Goal: Check status: Check status

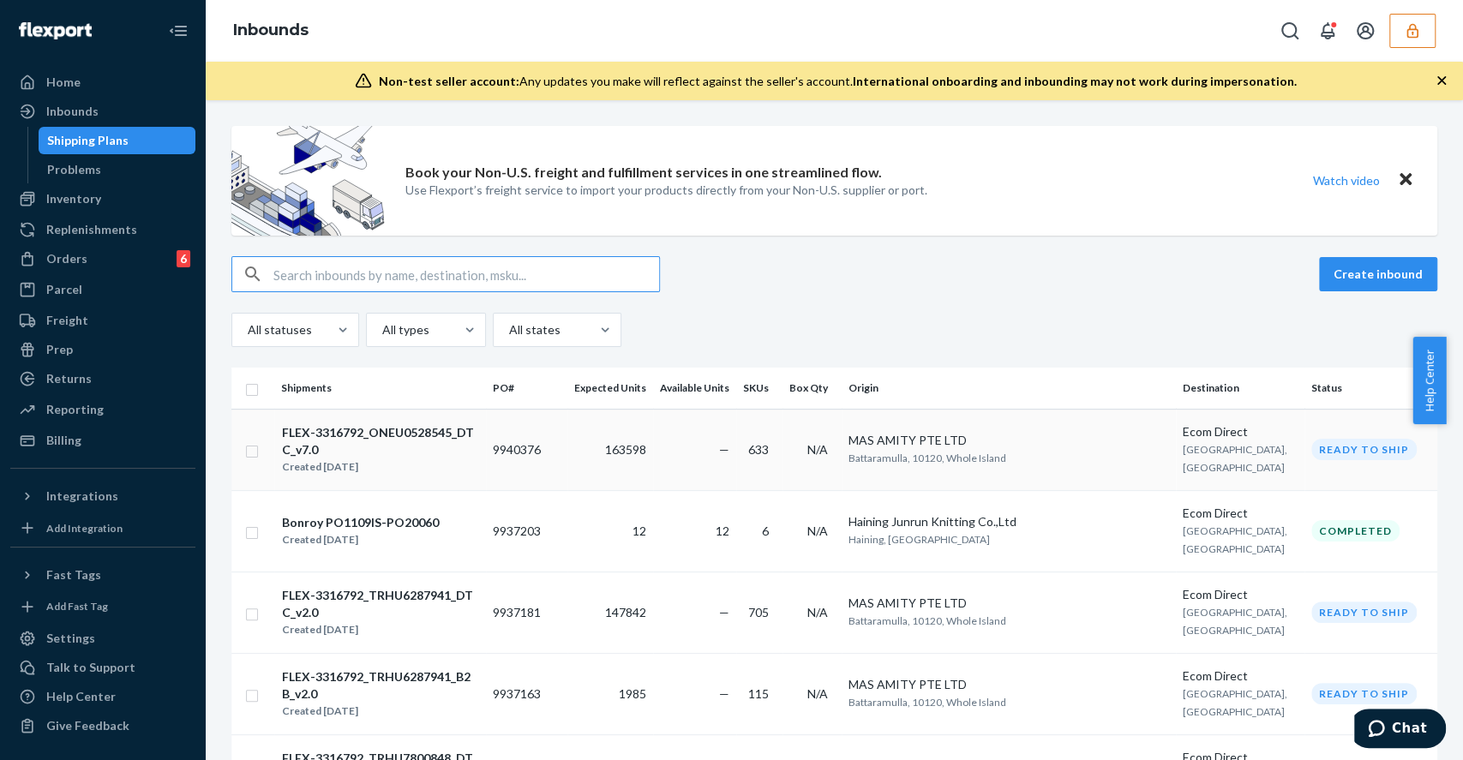
scroll to position [228, 0]
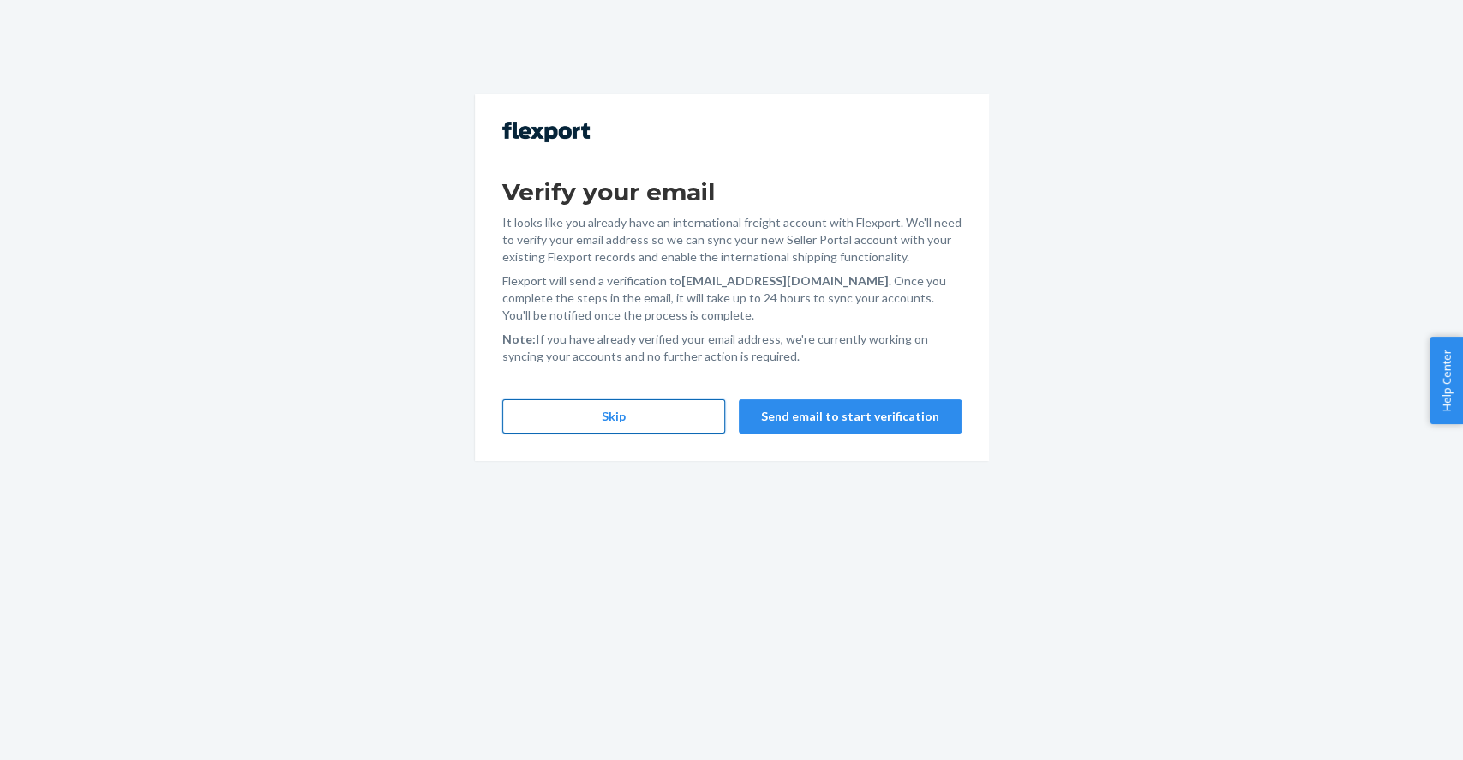
click at [665, 416] on button "Skip" at bounding box center [613, 416] width 223 height 34
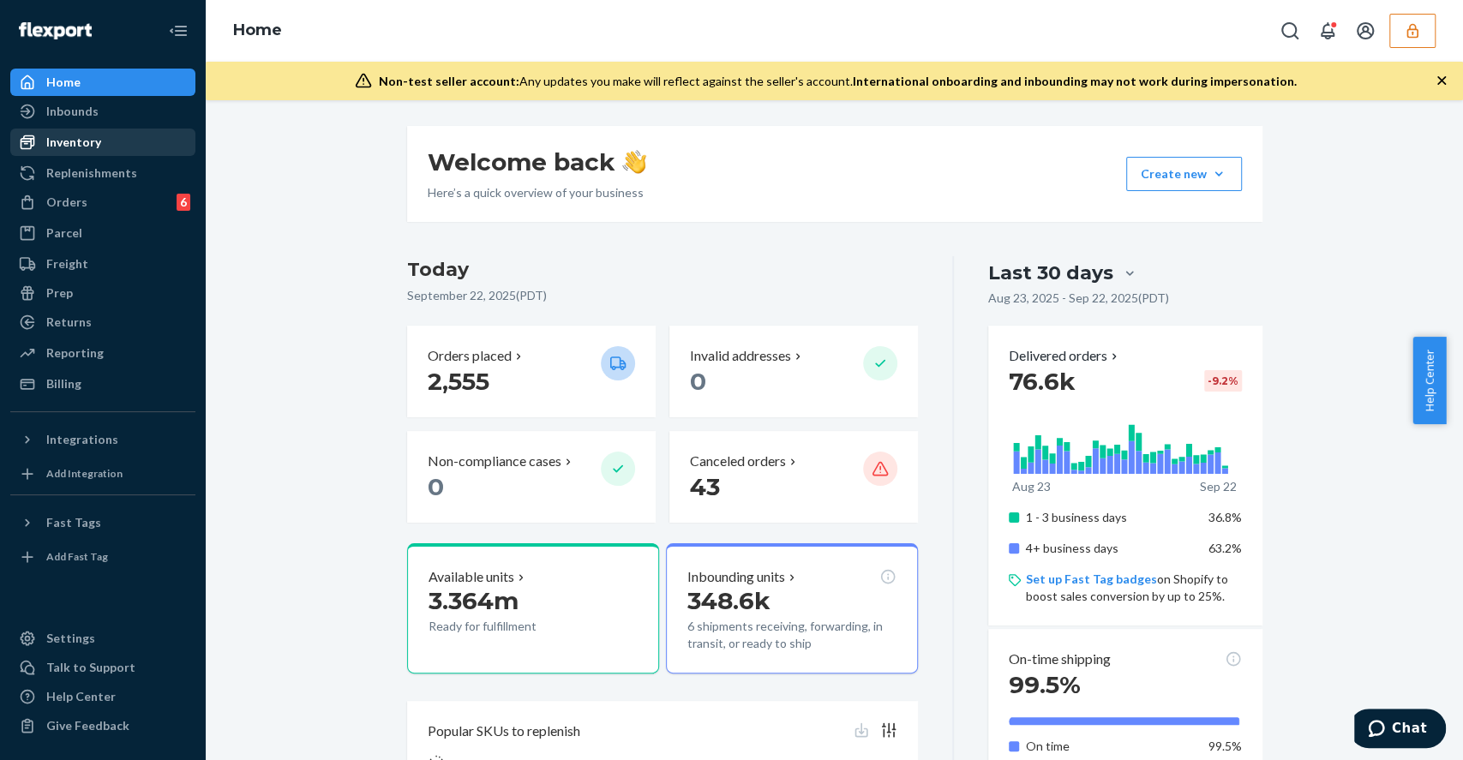
click at [99, 148] on div "Inventory" at bounding box center [103, 142] width 182 height 24
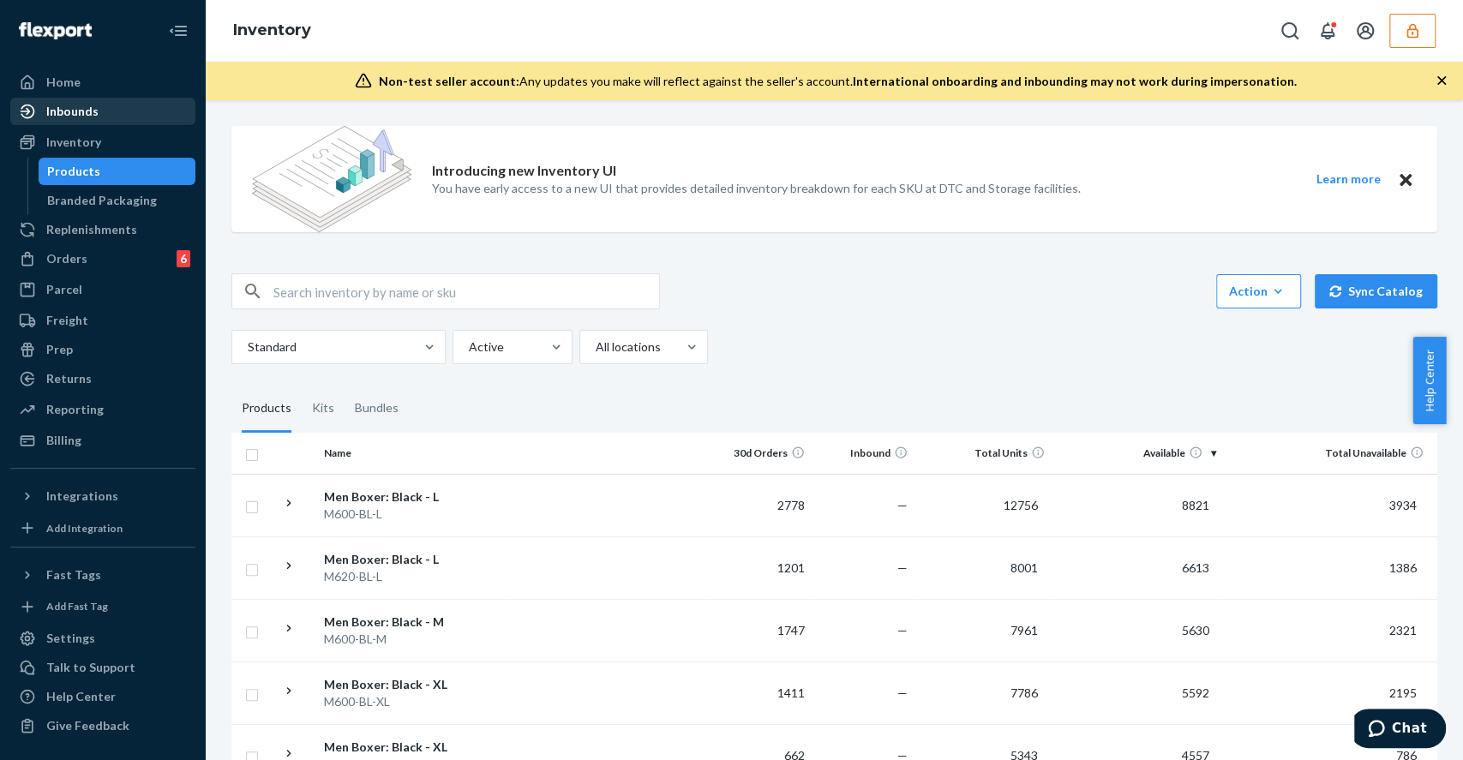
click at [110, 119] on div "Inbounds" at bounding box center [103, 111] width 182 height 24
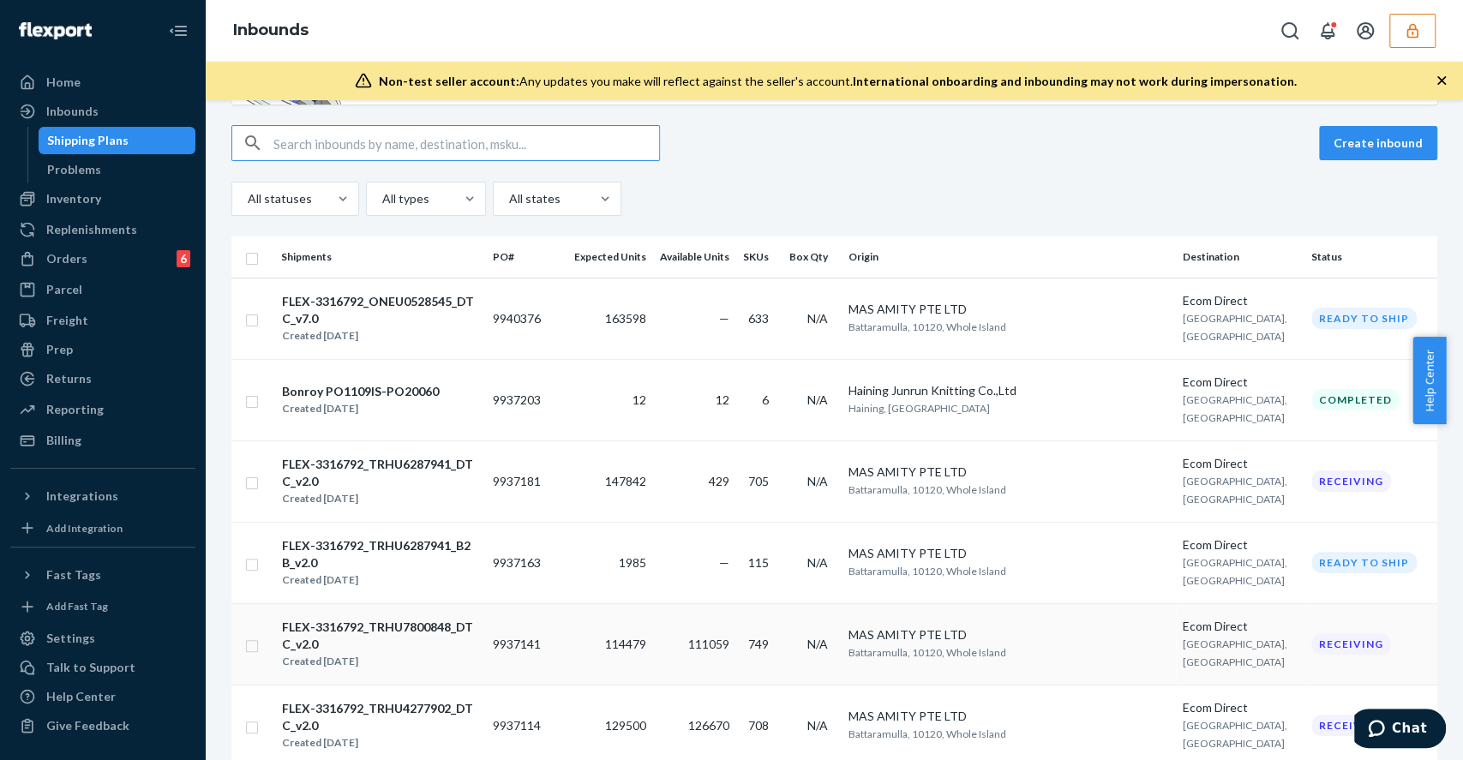
scroll to position [343, 0]
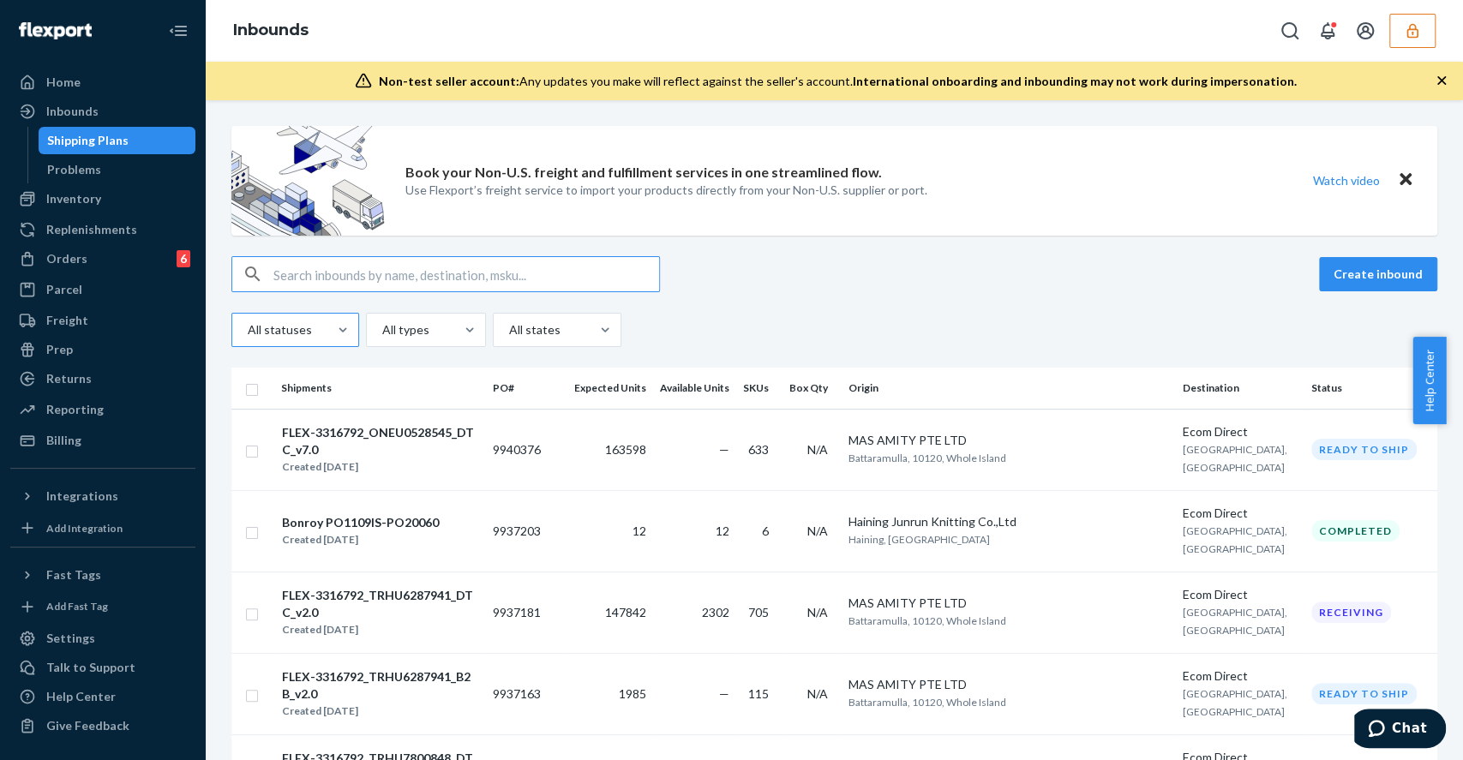
scroll to position [114, 0]
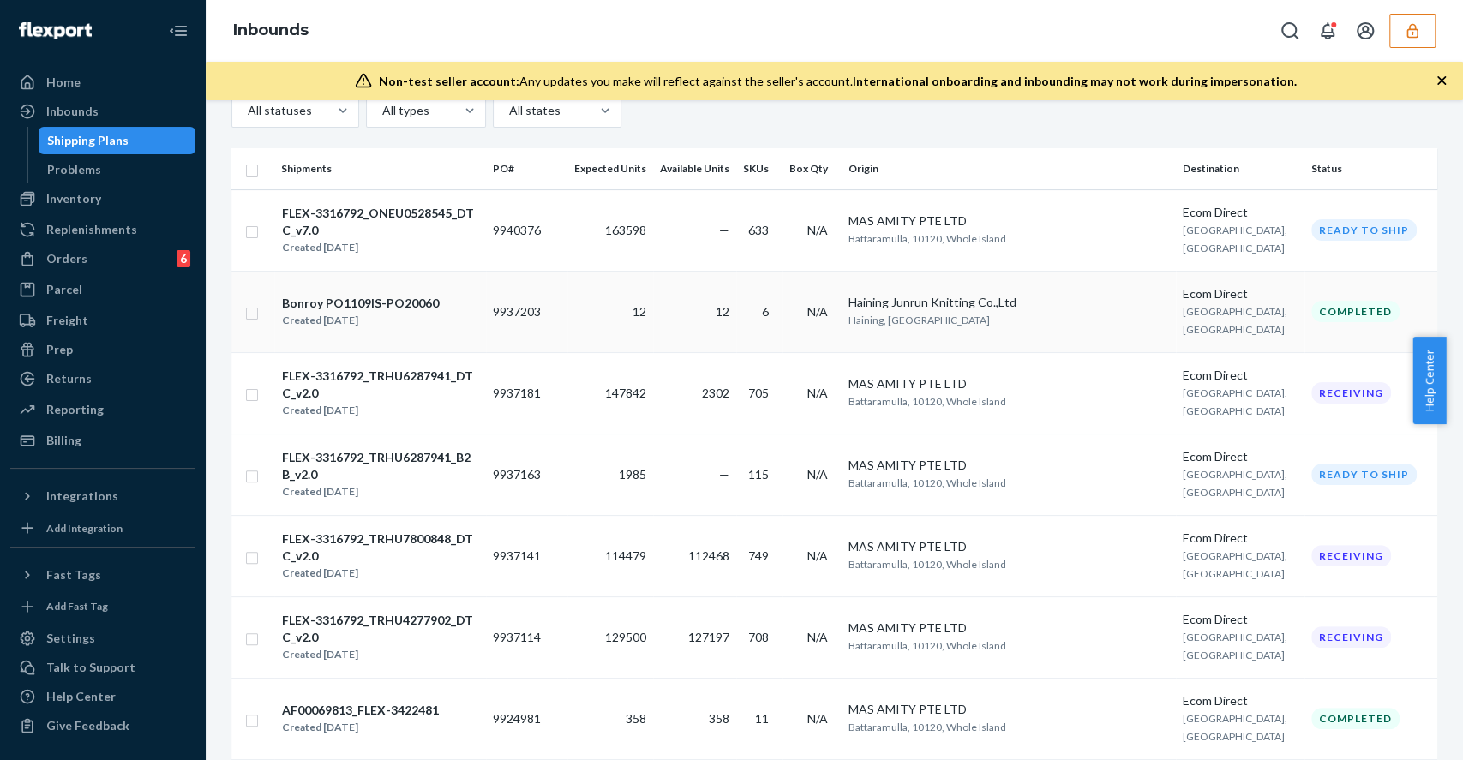
scroll to position [228, 0]
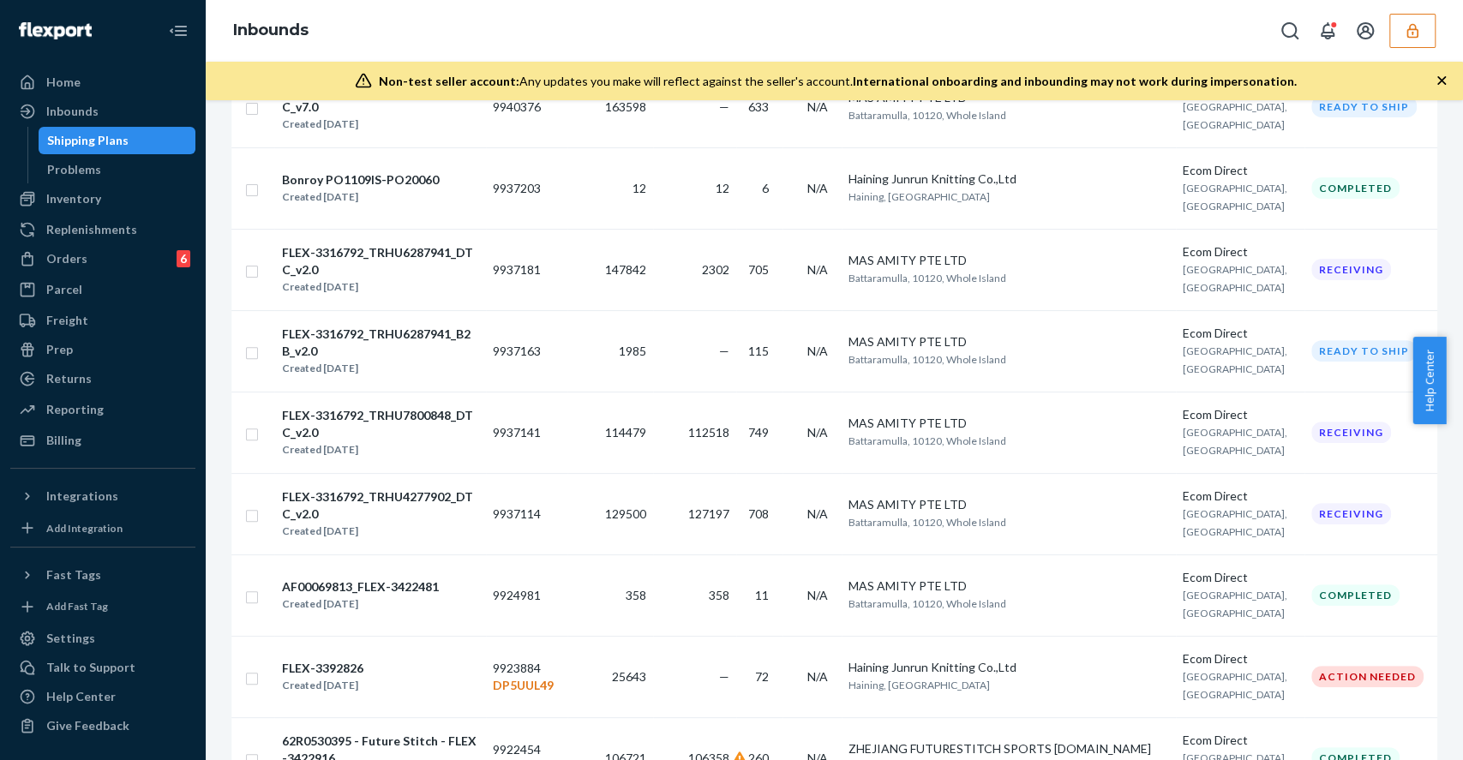
scroll to position [228, 0]
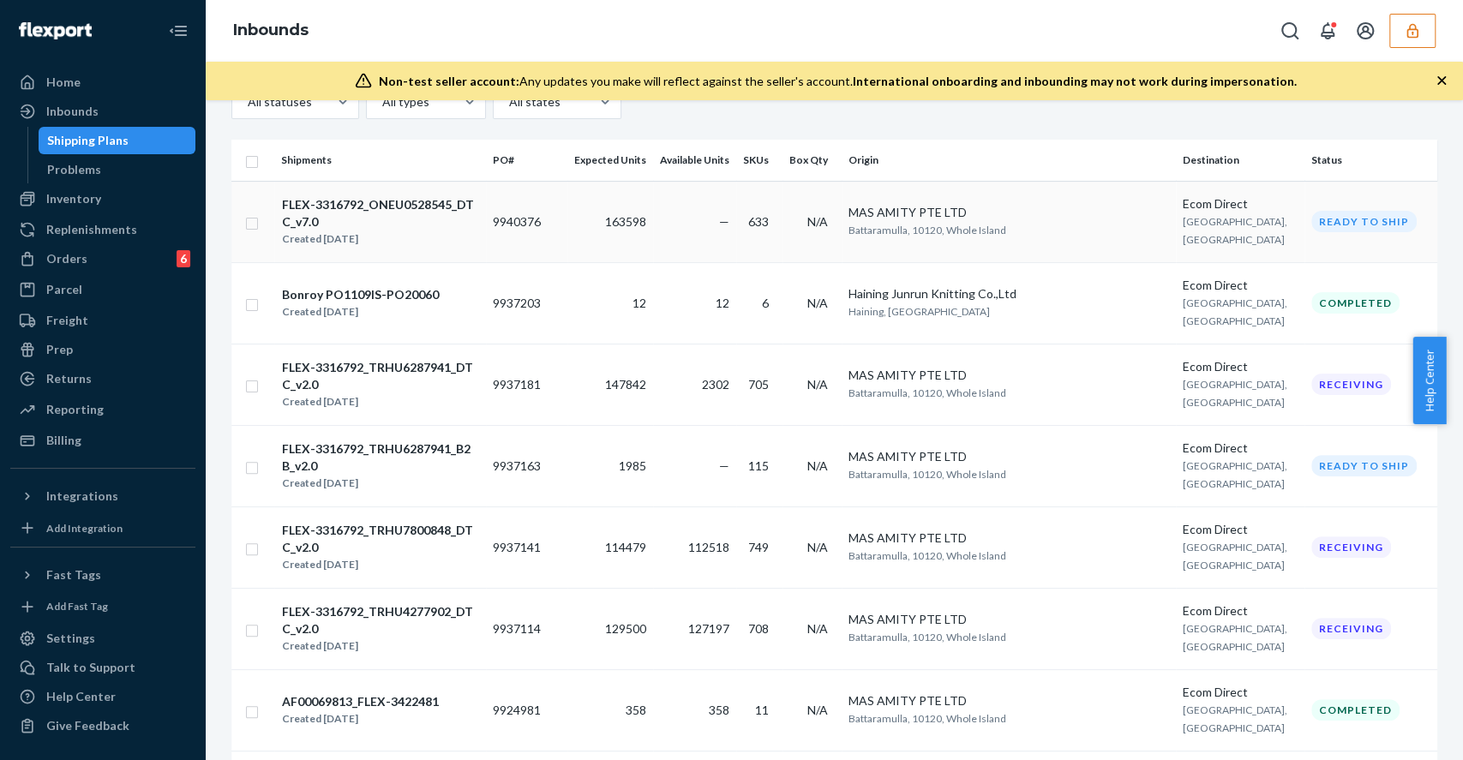
click at [605, 228] on td "163598" at bounding box center [610, 221] width 86 height 81
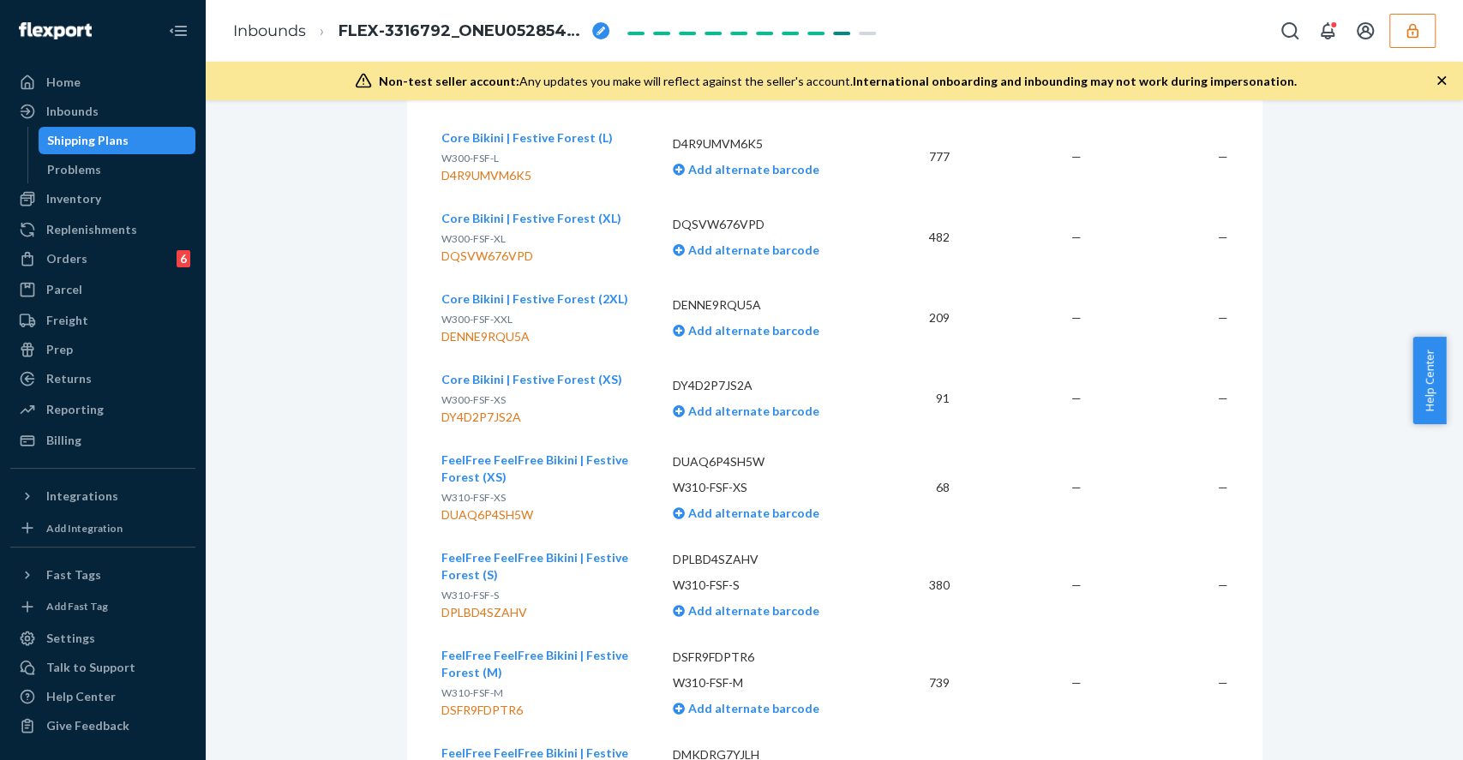
scroll to position [16800, 0]
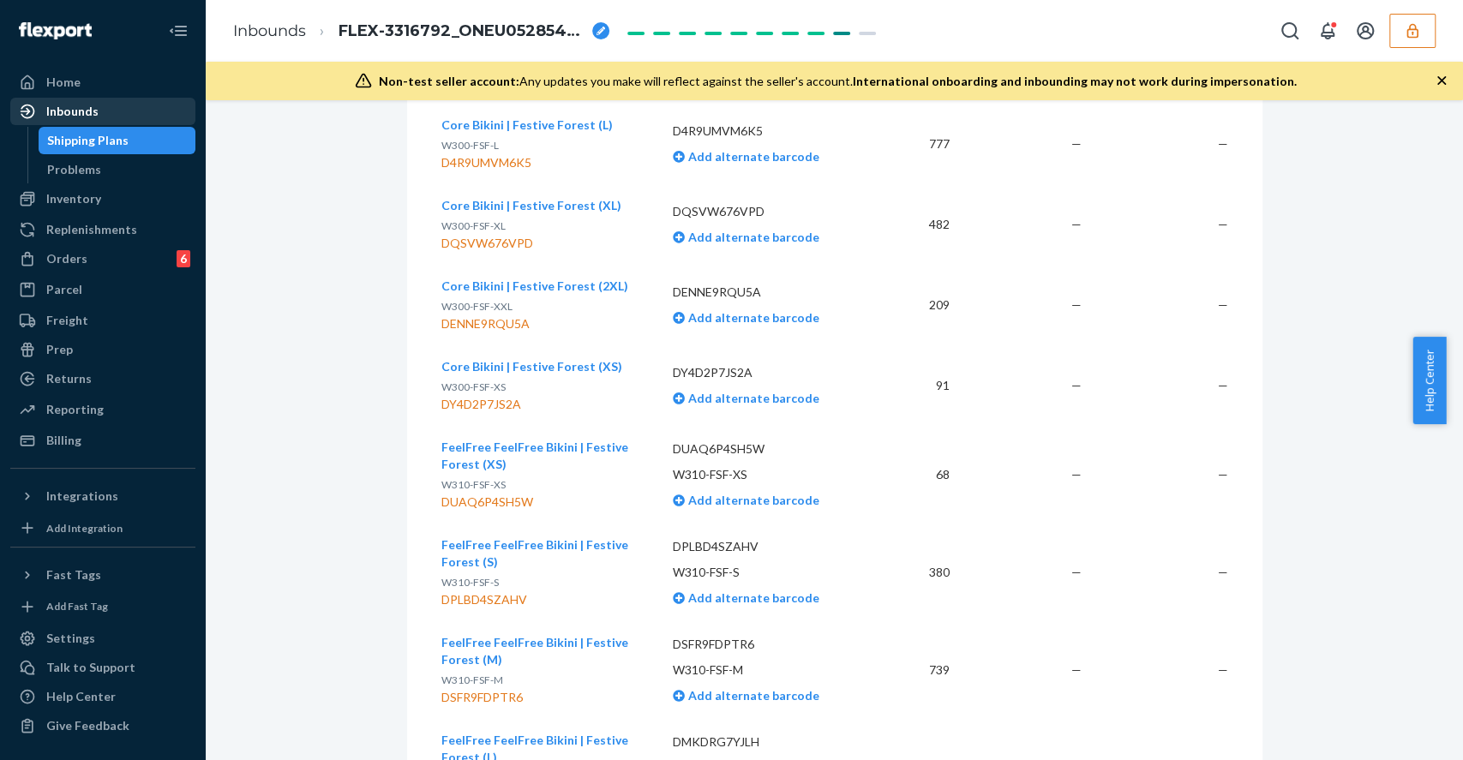
click at [81, 111] on div "Inbounds" at bounding box center [72, 111] width 52 height 17
click at [81, 106] on div "Inbounds" at bounding box center [72, 111] width 52 height 17
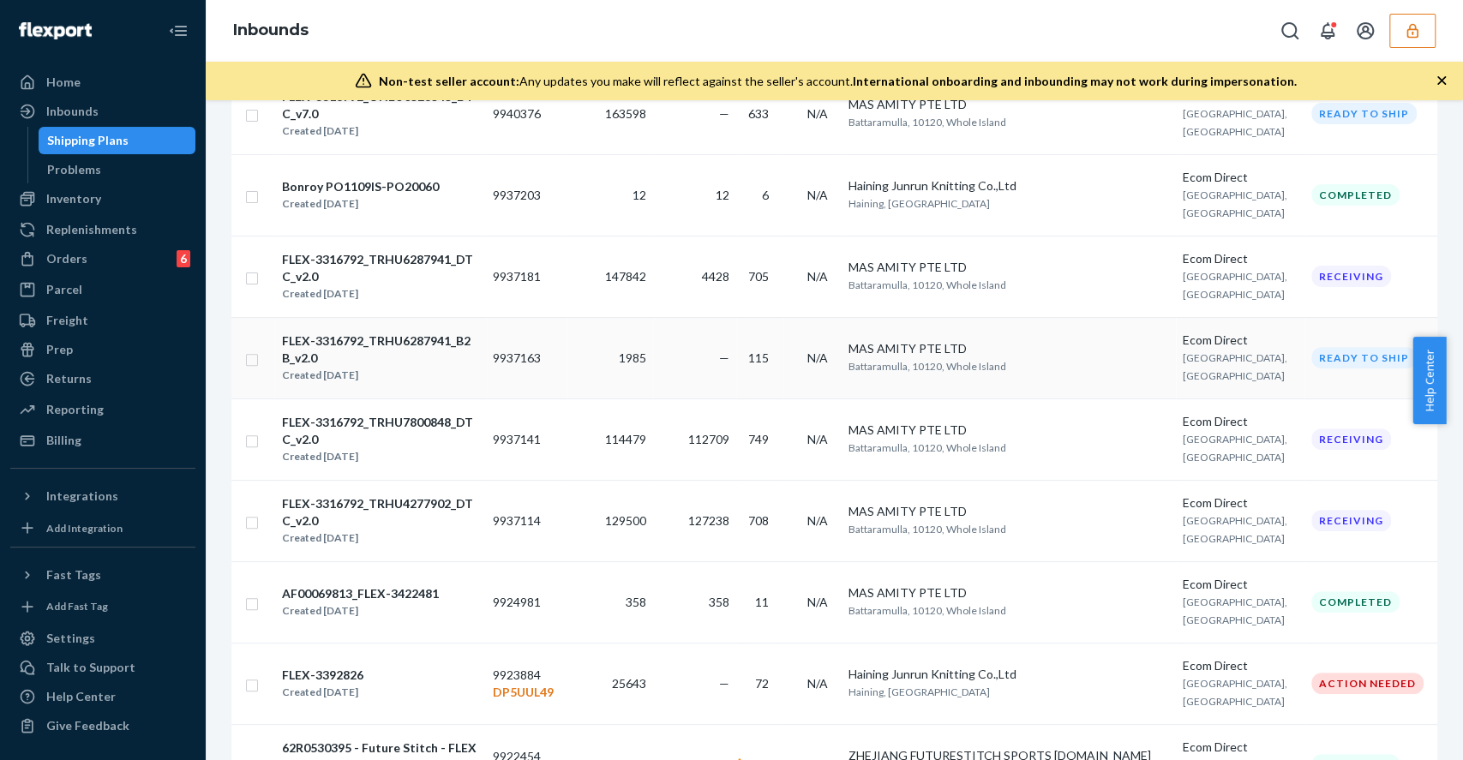
scroll to position [457, 0]
